Goal: Find specific page/section: Find specific page/section

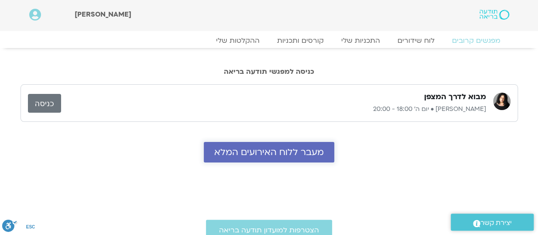
click at [262, 150] on span "מעבר ללוח האירועים המלא" at bounding box center [268, 152] width 109 height 10
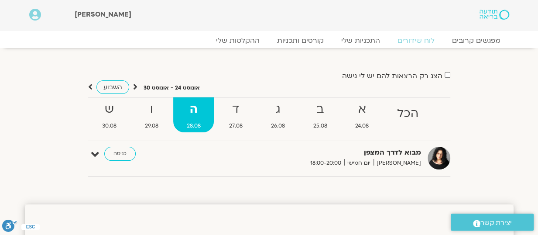
click at [194, 107] on strong "ה" at bounding box center [193, 109] width 41 height 20
click at [194, 108] on strong "ה" at bounding box center [193, 109] width 41 height 20
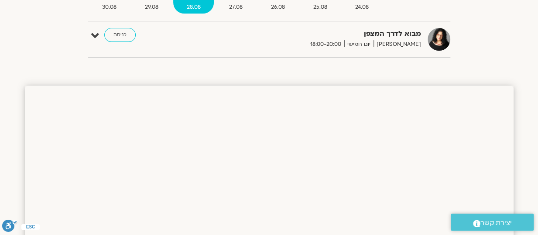
scroll to position [44, 0]
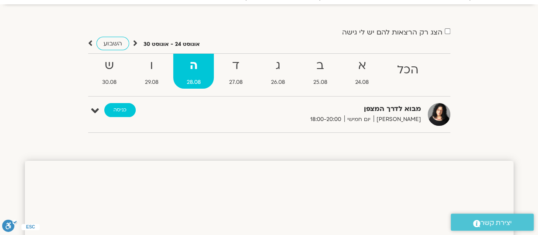
click at [118, 107] on link "כניסה" at bounding box center [119, 110] width 31 height 14
click at [96, 109] on icon at bounding box center [95, 111] width 8 height 12
